Goal: Transaction & Acquisition: Purchase product/service

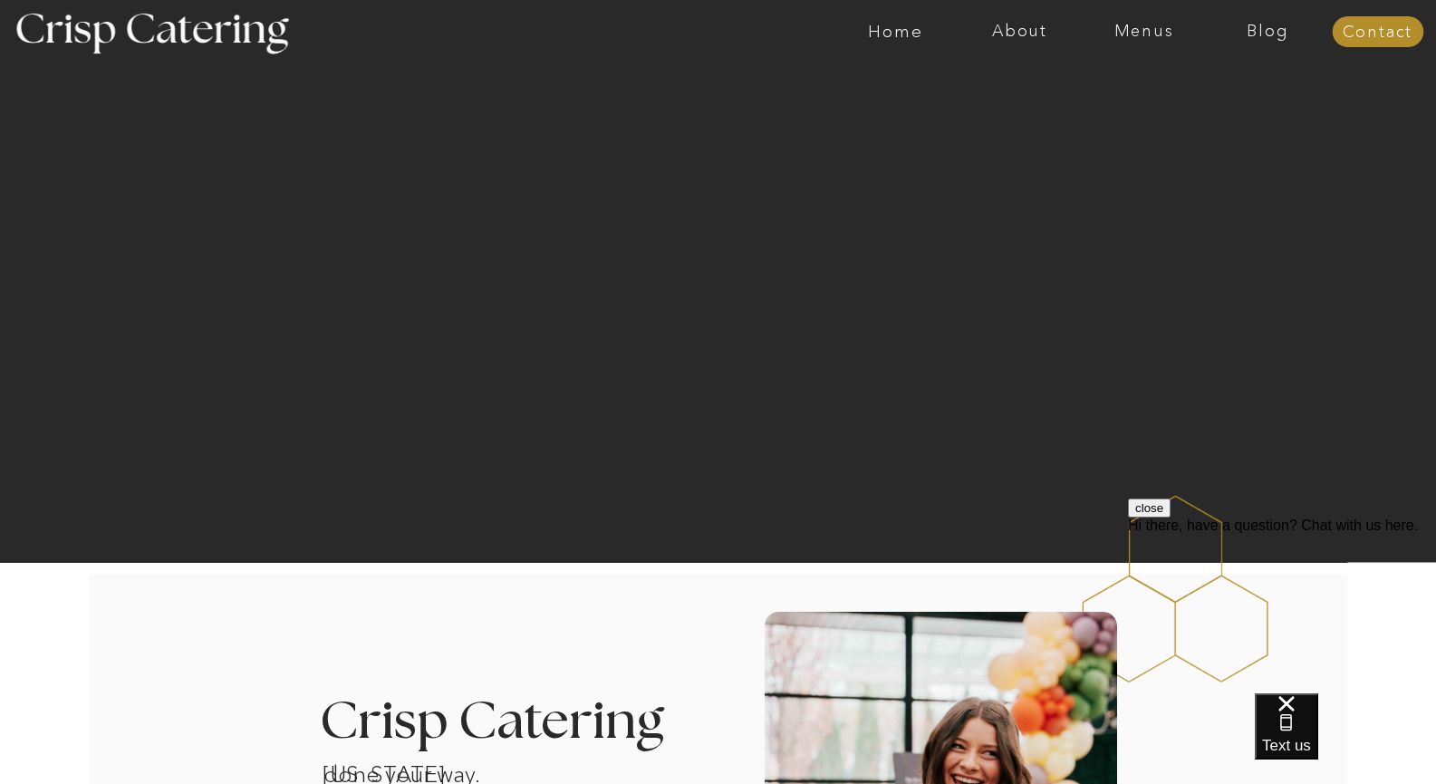
click at [1146, 41] on div at bounding box center [789, 31] width 2872 height 63
click at [1145, 38] on nav "Menus" at bounding box center [1144, 32] width 124 height 18
click at [1109, 140] on nav "Four Course Dream" at bounding box center [1149, 130] width 162 height 17
